Goal: Transaction & Acquisition: Purchase product/service

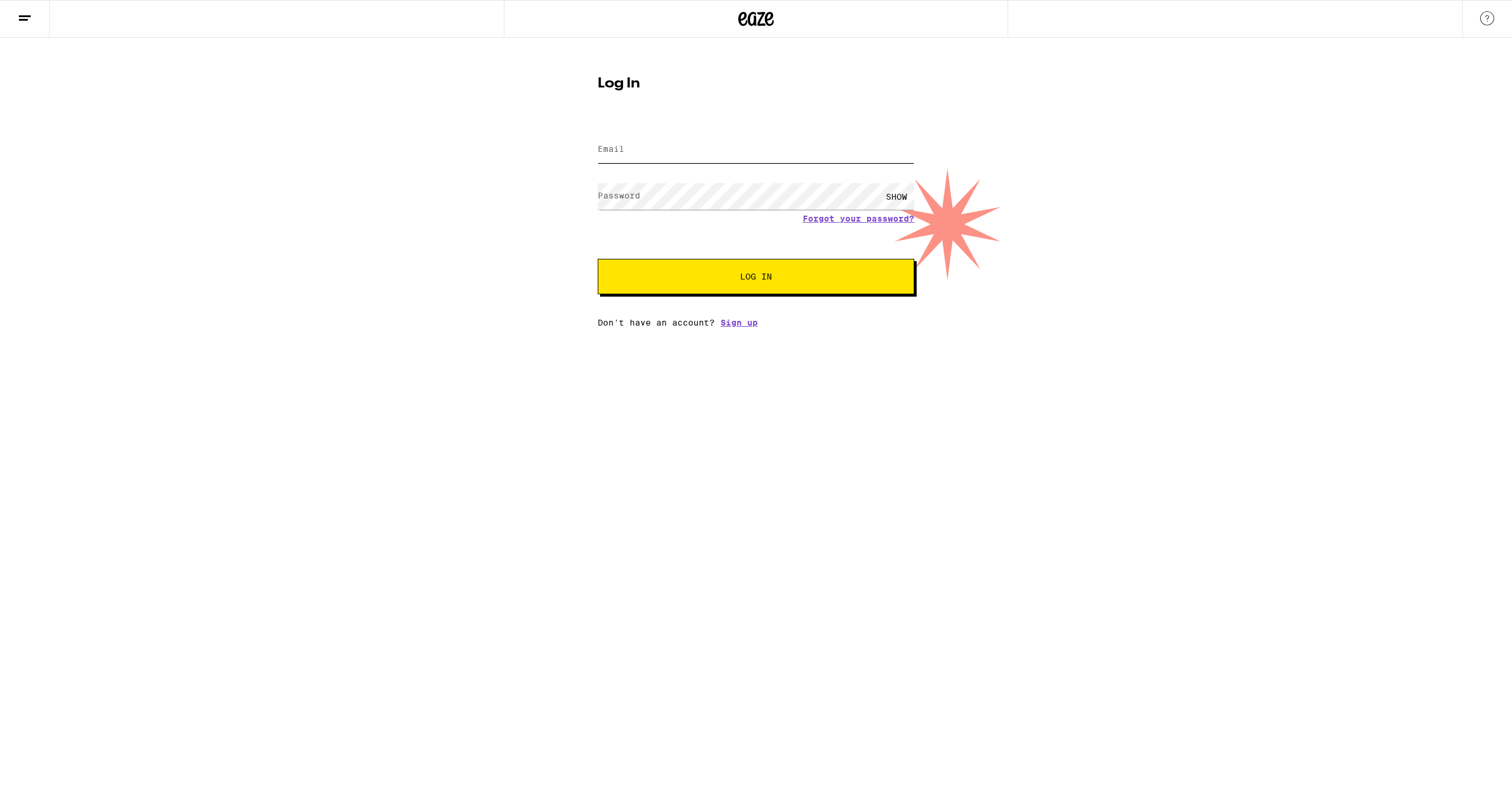
type input "[EMAIL_ADDRESS][DOMAIN_NAME]"
click at [718, 275] on span "Log In" at bounding box center [756, 277] width 221 height 8
